Goal: Task Accomplishment & Management: Manage account settings

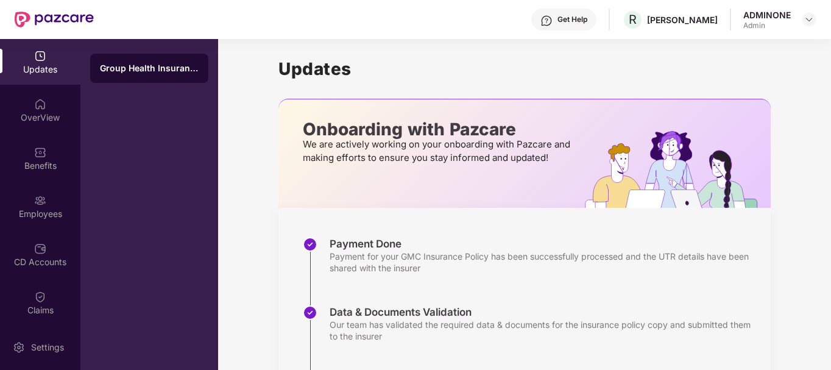
click at [783, 22] on div "Admin" at bounding box center [767, 26] width 48 height 10
click at [807, 17] on img at bounding box center [809, 20] width 10 height 10
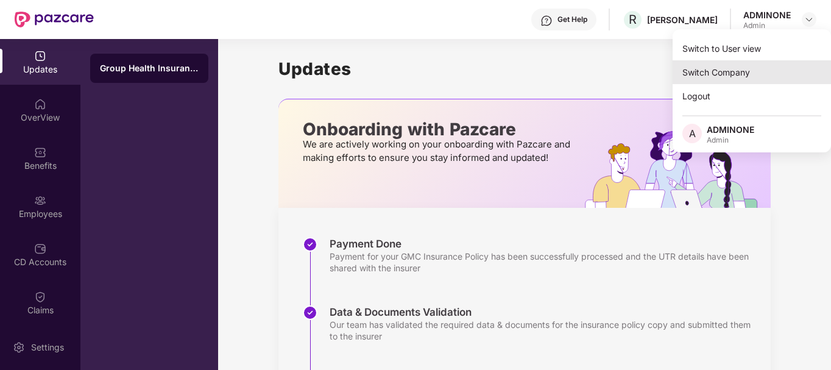
click at [686, 69] on div "Switch Company" at bounding box center [751, 72] width 158 height 24
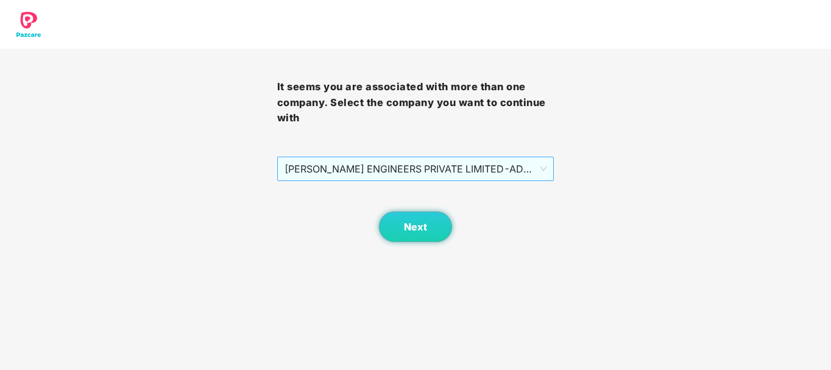
click at [437, 162] on span "[PERSON_NAME] ENGINEERS PRIVATE LIMITED - ADMINONE - ADMIN" at bounding box center [415, 168] width 263 height 23
click at [419, 225] on span "Next" at bounding box center [415, 227] width 23 height 12
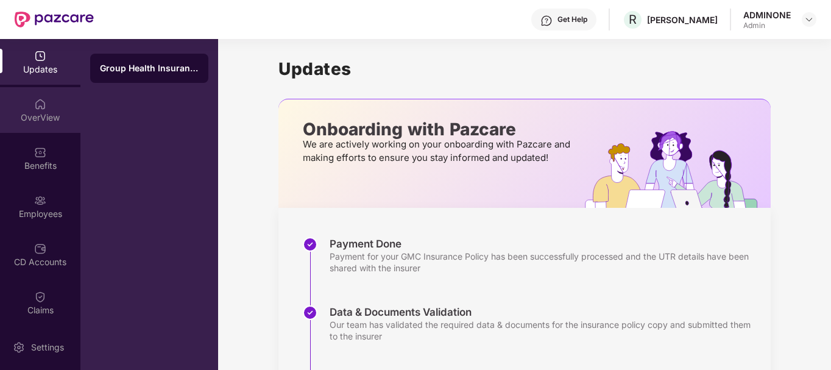
click at [44, 110] on div "OverView" at bounding box center [40, 110] width 80 height 46
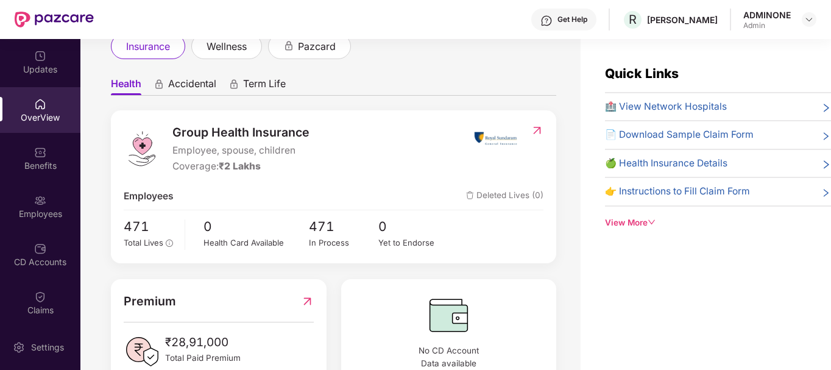
scroll to position [118, 0]
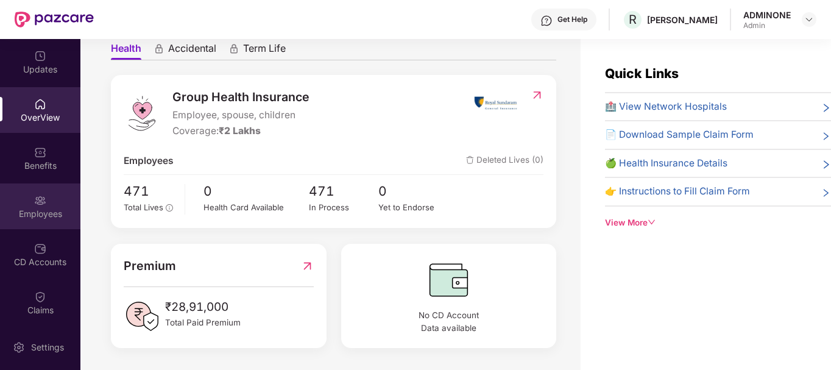
click at [29, 204] on div "Employees" at bounding box center [40, 206] width 80 height 46
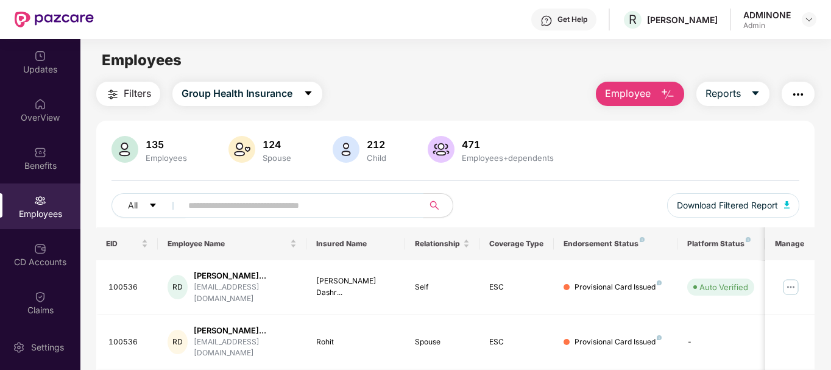
paste input "******"
click at [195, 204] on input "text" at bounding box center [297, 205] width 219 height 18
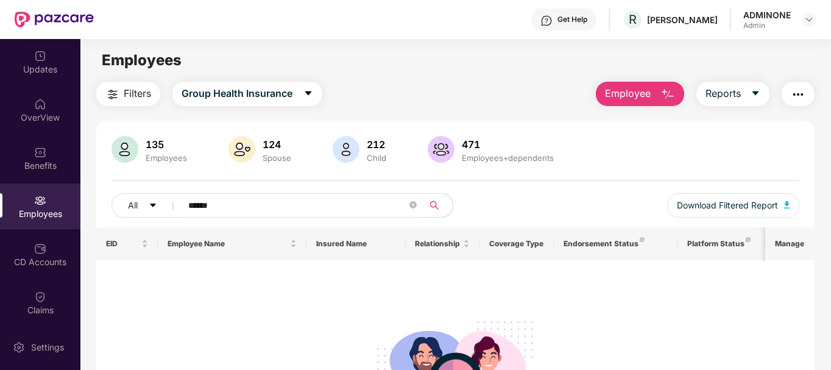
type input "******"
click at [797, 24] on div "ADMINONE Admin" at bounding box center [779, 19] width 73 height 21
click at [803, 23] on div at bounding box center [809, 19] width 15 height 15
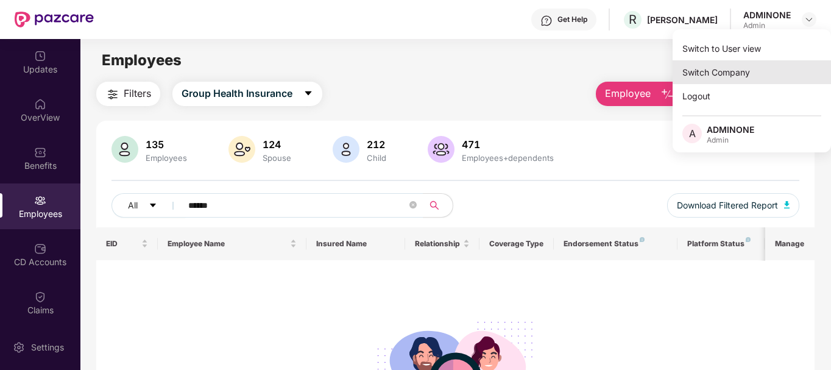
click at [726, 72] on div "Switch Company" at bounding box center [751, 72] width 158 height 24
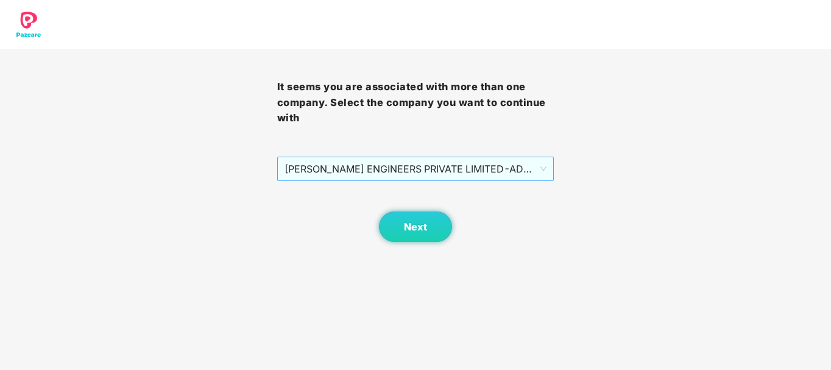
click at [485, 161] on span "[PERSON_NAME] ENGINEERS PRIVATE LIMITED - ADMINONE - ADMIN" at bounding box center [415, 168] width 263 height 23
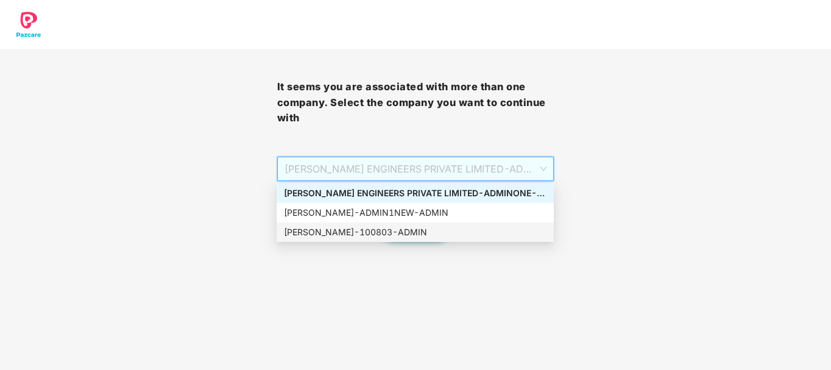
click at [410, 224] on div "[PERSON_NAME] - 100803 - ADMIN" at bounding box center [415, 231] width 277 height 19
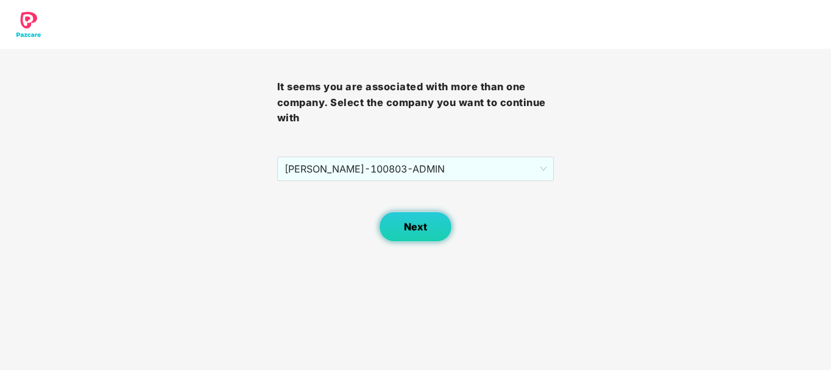
drag, startPoint x: 410, startPoint y: 224, endPoint x: 392, endPoint y: 238, distance: 22.5
click at [392, 238] on button "Next" at bounding box center [415, 226] width 73 height 30
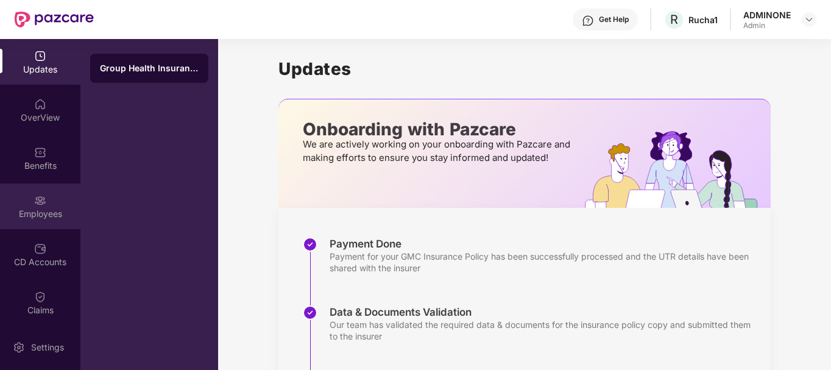
click at [35, 209] on div "Employees" at bounding box center [40, 214] width 80 height 12
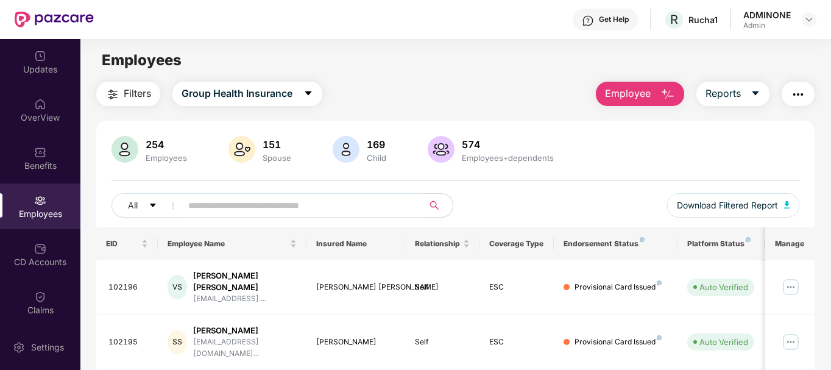
click at [342, 209] on input "text" at bounding box center [297, 205] width 219 height 18
paste input "******"
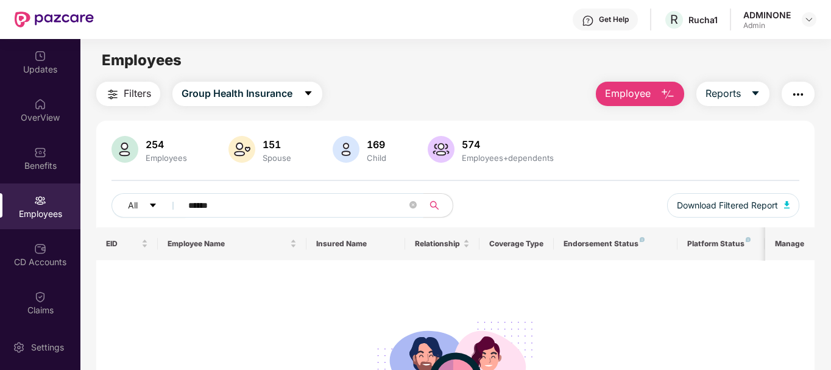
type input "******"
click at [817, 21] on header "Get Help R Rucha1 ADMINONE Admin" at bounding box center [415, 19] width 831 height 39
click at [812, 21] on img at bounding box center [809, 20] width 10 height 10
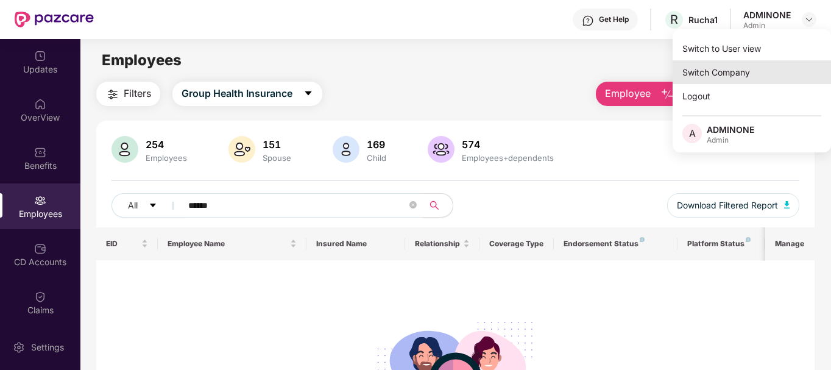
click at [721, 80] on div "Switch Company" at bounding box center [751, 72] width 158 height 24
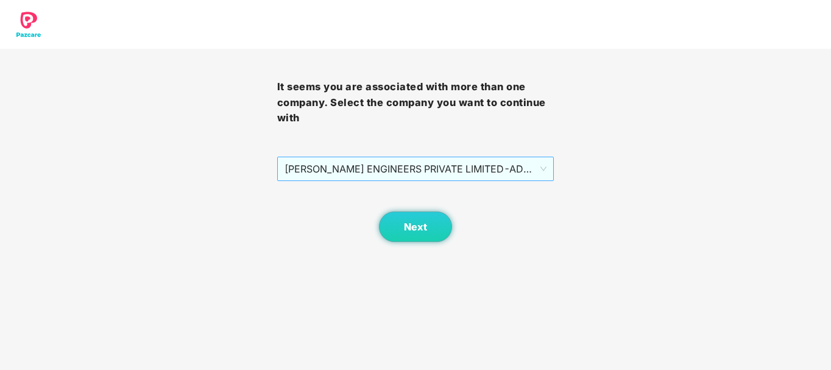
click at [418, 177] on span "[PERSON_NAME] ENGINEERS PRIVATE LIMITED - ADMINONE - ADMIN" at bounding box center [415, 168] width 263 height 23
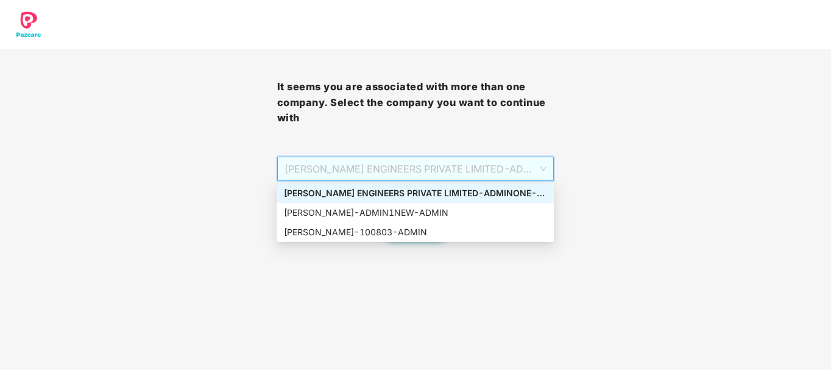
click at [350, 194] on div "[PERSON_NAME] ENGINEERS PRIVATE LIMITED - ADMINONE - ADMIN" at bounding box center [415, 192] width 263 height 13
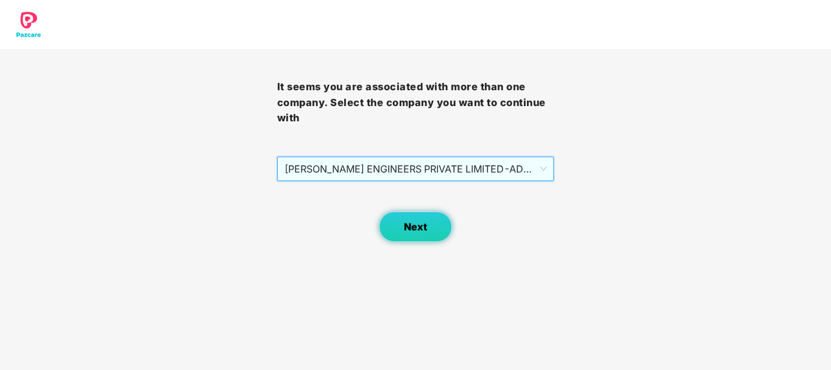
click at [399, 224] on button "Next" at bounding box center [415, 226] width 73 height 30
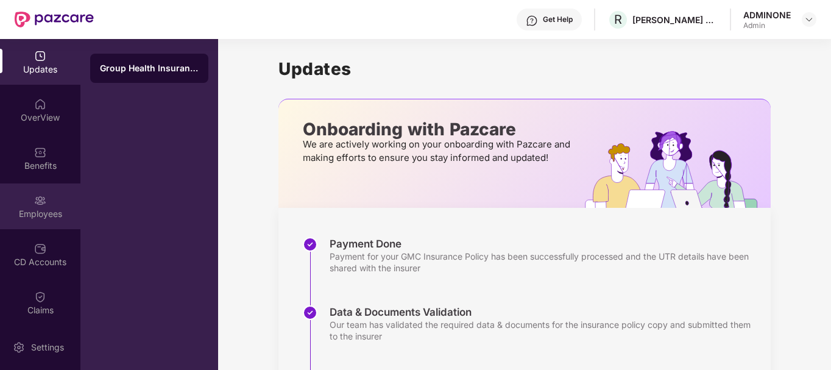
click at [42, 211] on div "Employees" at bounding box center [40, 214] width 80 height 12
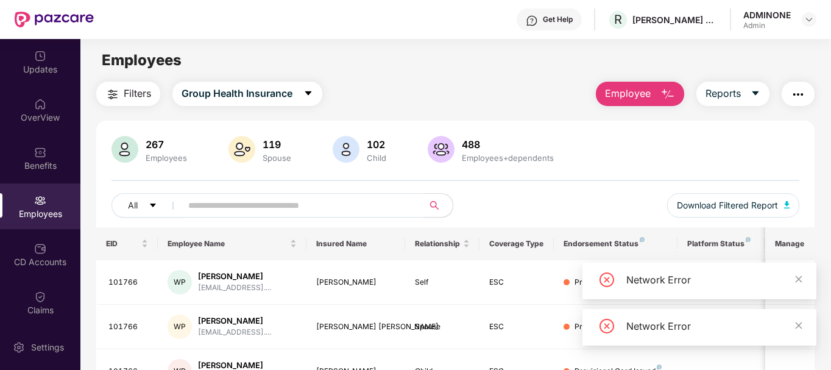
click at [266, 205] on input "text" at bounding box center [297, 205] width 219 height 18
paste input "******"
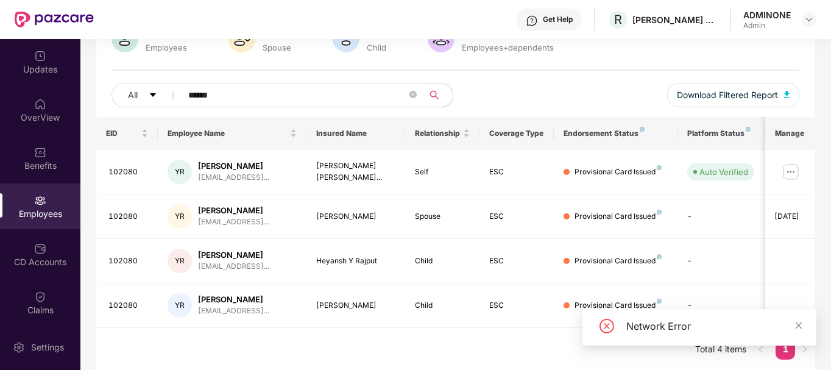
scroll to position [112, 0]
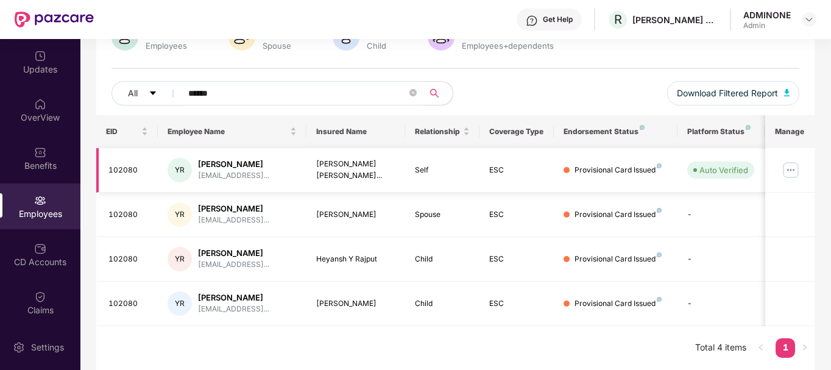
type input "******"
click at [792, 169] on img at bounding box center [790, 169] width 19 height 19
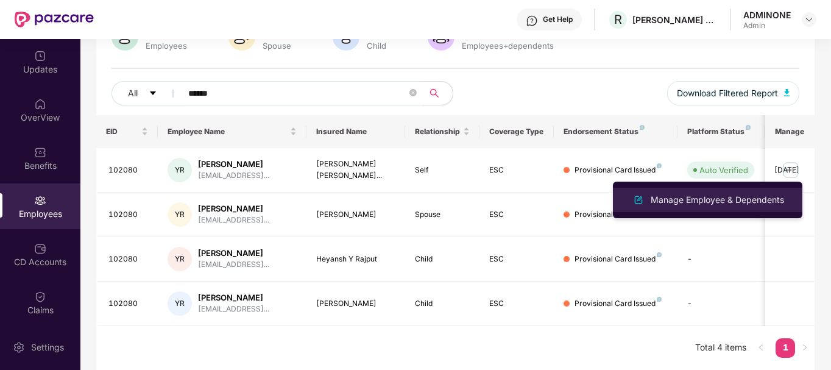
click at [710, 200] on div "Manage Employee & Dependents" at bounding box center [717, 199] width 138 height 13
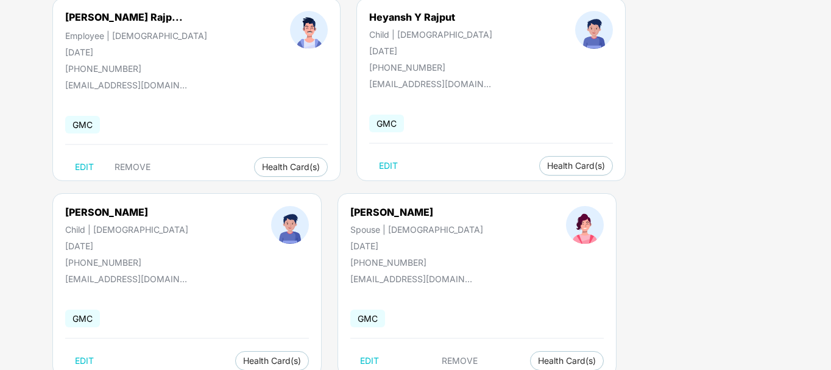
scroll to position [115, 0]
click at [262, 164] on span "Health Card(s)" at bounding box center [291, 166] width 58 height 6
click at [340, 191] on img at bounding box center [339, 191] width 12 height 12
click at [537, 189] on span "Health Insurance(ESC)" at bounding box center [538, 189] width 107 height 13
click at [301, 357] on span "Health Card(s)" at bounding box center [272, 360] width 58 height 6
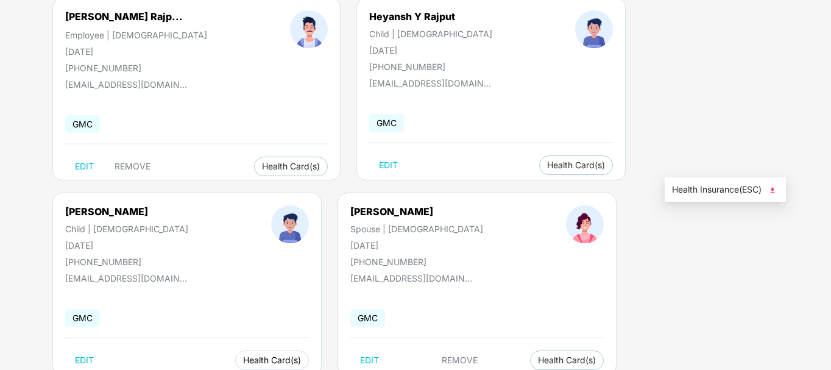
click at [301, 357] on span "Health Card(s)" at bounding box center [272, 360] width 58 height 6
click at [772, 189] on img at bounding box center [772, 190] width 12 height 12
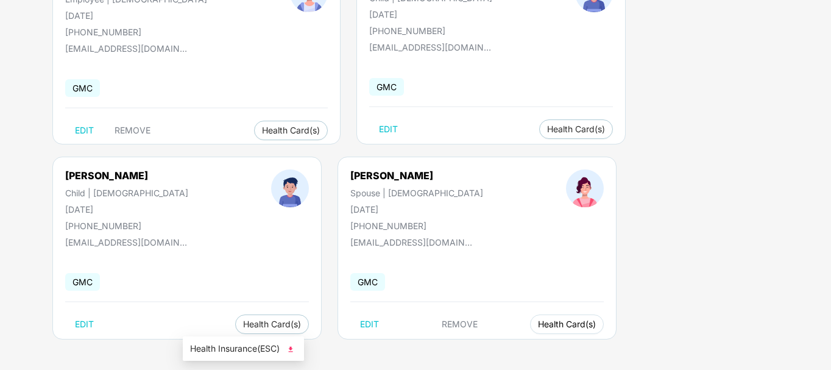
click at [538, 321] on span "Health Card(s)" at bounding box center [567, 324] width 58 height 6
click at [292, 347] on img at bounding box center [290, 349] width 12 height 12
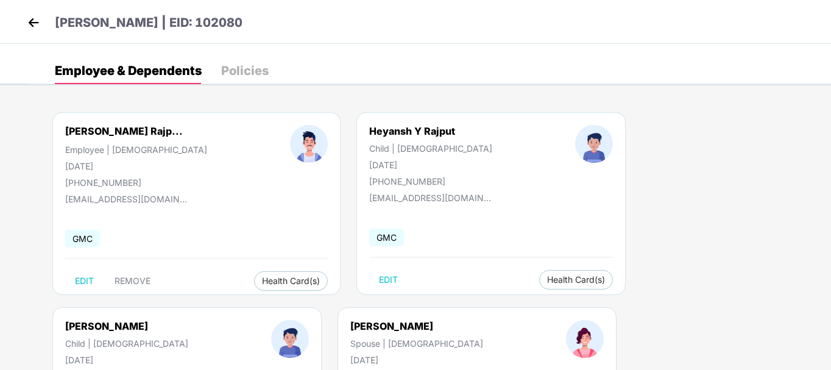
click at [245, 65] on div "Policies" at bounding box center [245, 71] width 48 height 12
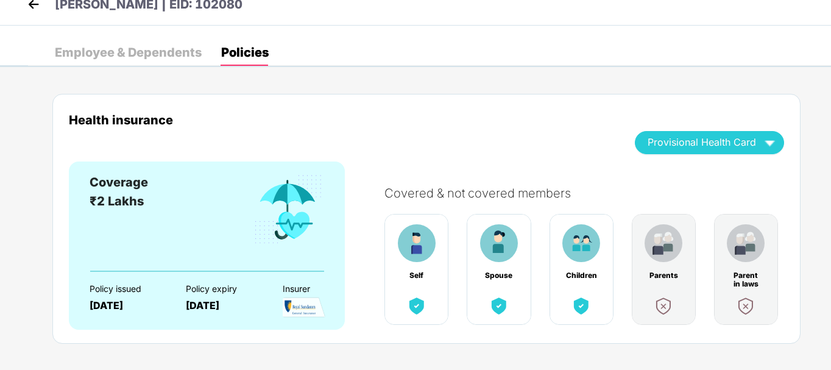
scroll to position [32, 0]
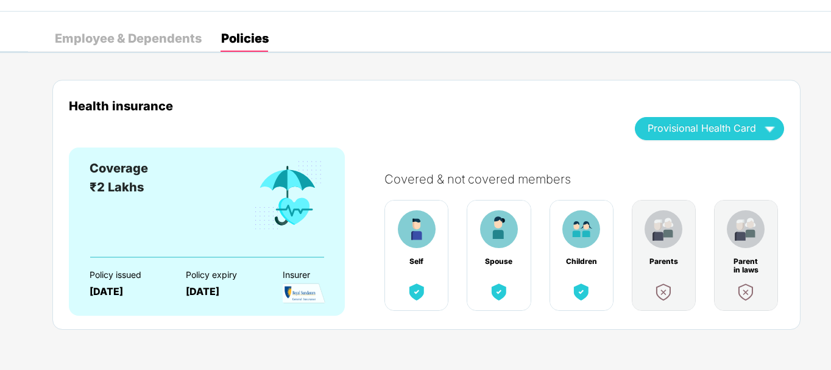
click at [589, 90] on div "Health insurance Provisional Health Card Coverage ₹2 Lakhs Policy issued [DATE]…" at bounding box center [426, 205] width 748 height 250
click at [164, 43] on div "Employee & Dependents" at bounding box center [128, 38] width 147 height 12
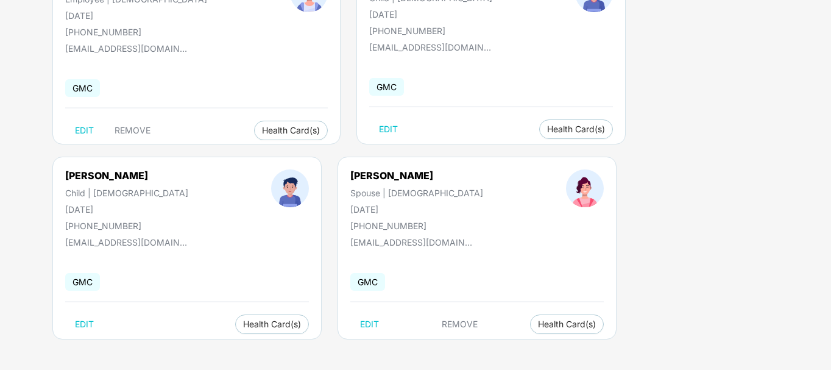
scroll to position [0, 0]
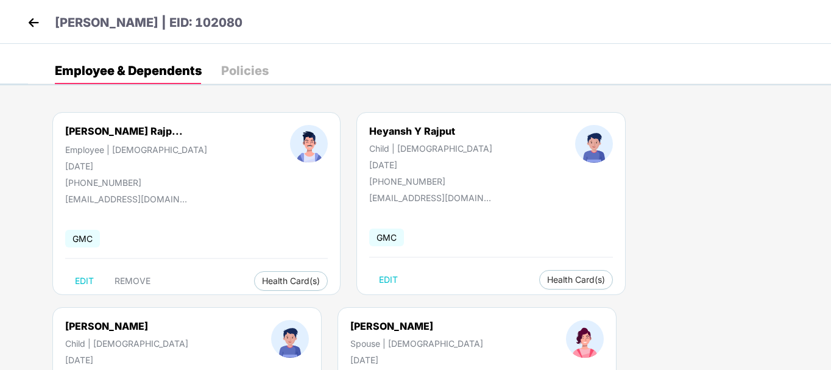
click at [34, 22] on img at bounding box center [33, 22] width 18 height 18
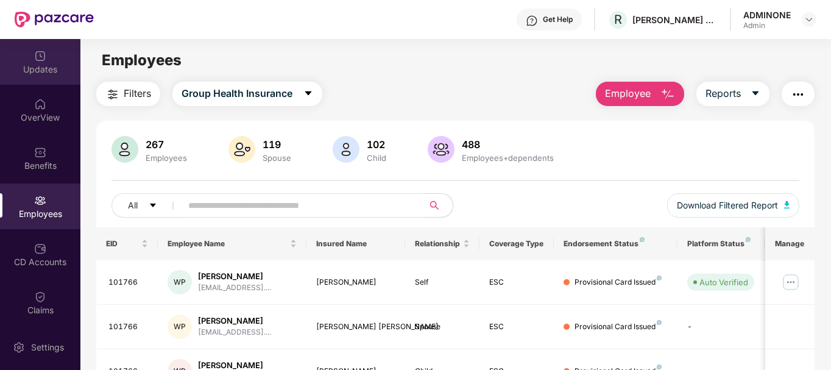
click at [51, 63] on div "Updates" at bounding box center [40, 69] width 80 height 12
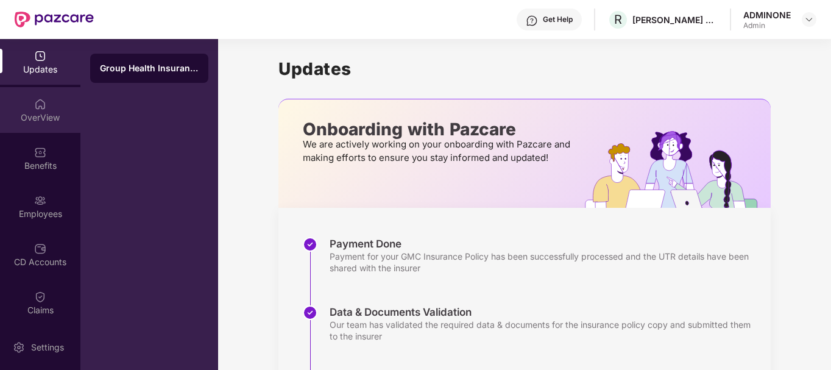
click at [54, 112] on div "OverView" at bounding box center [40, 117] width 80 height 12
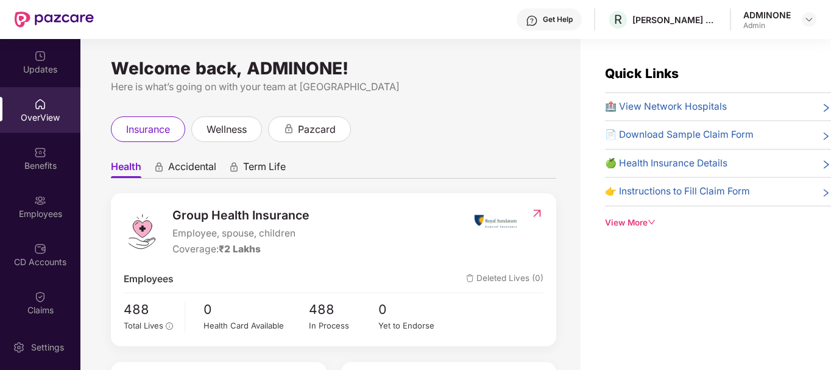
click at [660, 218] on div "View More" at bounding box center [718, 222] width 226 height 13
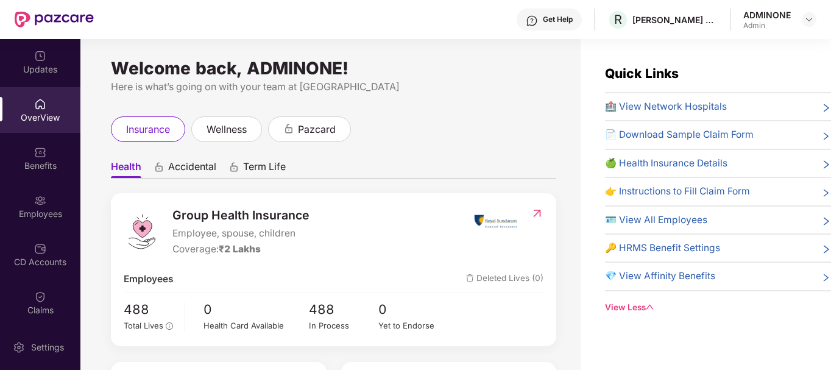
click at [690, 106] on span "🏥 View Network Hospitals" at bounding box center [666, 106] width 122 height 15
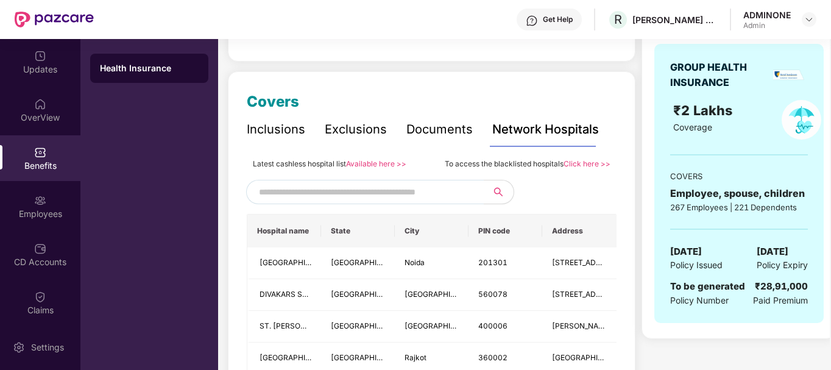
scroll to position [127, 0]
click at [341, 193] on input "text" at bounding box center [363, 191] width 208 height 18
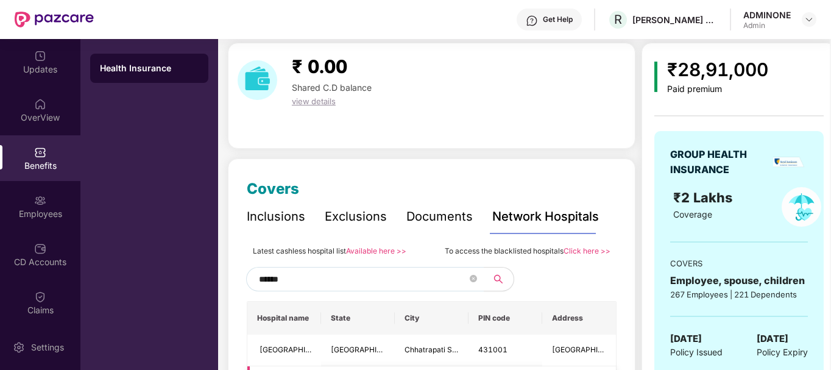
scroll to position [38, 0]
